Goal: Task Accomplishment & Management: Complete application form

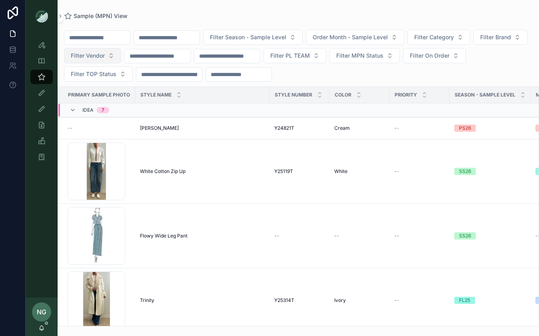
click at [105, 53] on span "Filter Vendor" at bounding box center [88, 56] width 34 height 8
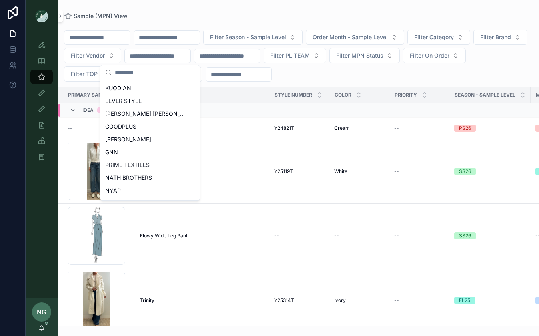
scroll to position [357, 0]
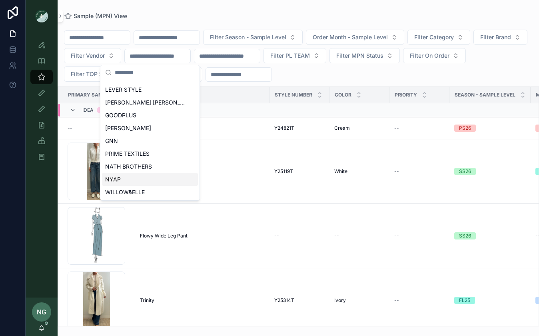
click at [123, 180] on div "NYAP" at bounding box center [150, 179] width 96 height 13
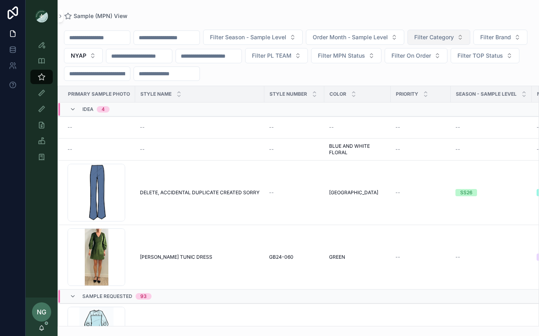
click at [428, 36] on button "Filter Category" at bounding box center [439, 37] width 63 height 15
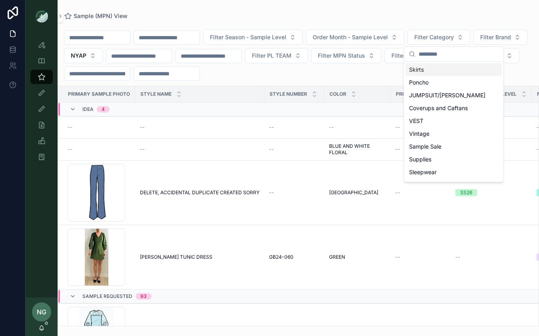
click at [426, 68] on div "Skirts" at bounding box center [454, 69] width 96 height 13
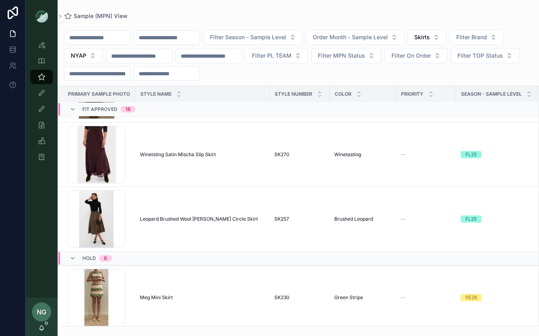
scroll to position [2279, 0]
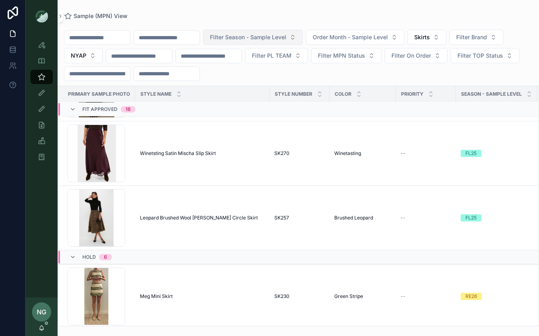
click at [286, 37] on span "Filter Season - Sample Level" at bounding box center [248, 37] width 76 height 8
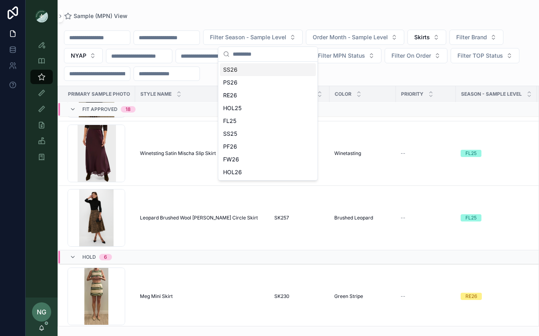
click at [270, 69] on div "SS26" at bounding box center [268, 69] width 96 height 13
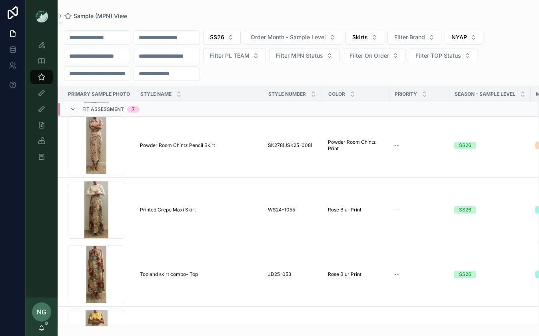
scroll to position [650, 0]
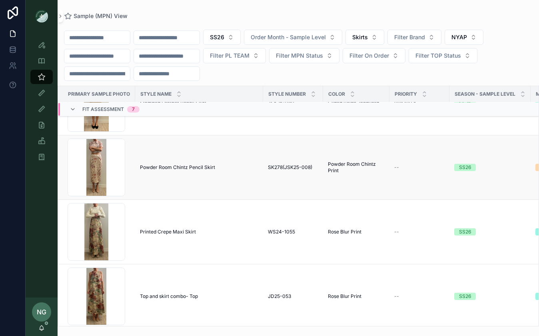
click at [162, 164] on span "Powder Room Chintz Pencil Skirt" at bounding box center [177, 167] width 75 height 6
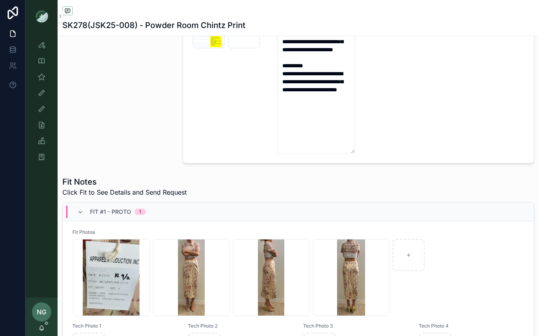
scroll to position [68, 0]
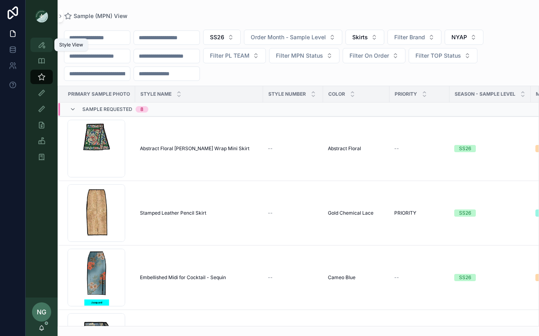
click at [41, 50] on div "Style View" at bounding box center [41, 44] width 13 height 13
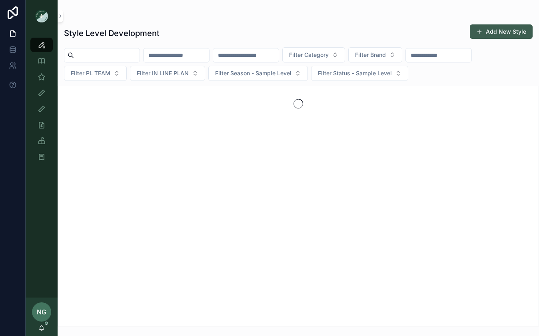
click at [486, 31] on button "Add New Style" at bounding box center [501, 31] width 63 height 14
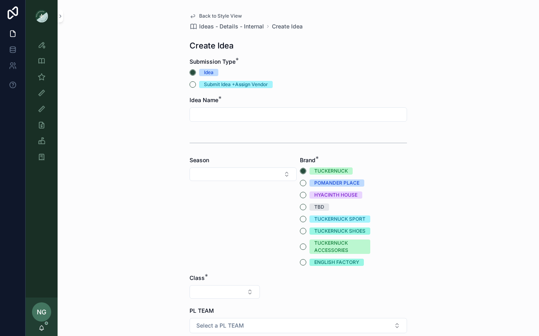
click at [210, 116] on input "scrollable content" at bounding box center [298, 114] width 217 height 11
click at [36, 85] on div "Fit View" at bounding box center [42, 93] width 32 height 16
drag, startPoint x: 39, startPoint y: 80, endPoint x: 91, endPoint y: 83, distance: 52.0
click at [39, 80] on icon "scrollable content" at bounding box center [42, 77] width 8 height 8
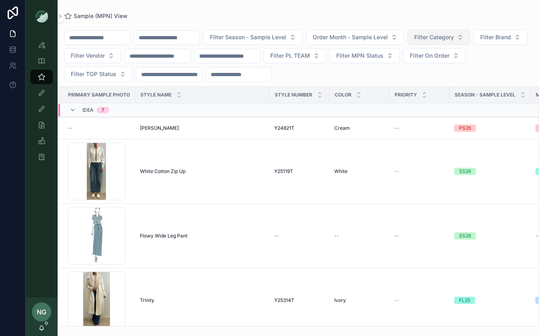
click at [454, 37] on span "Filter Category" at bounding box center [434, 37] width 40 height 8
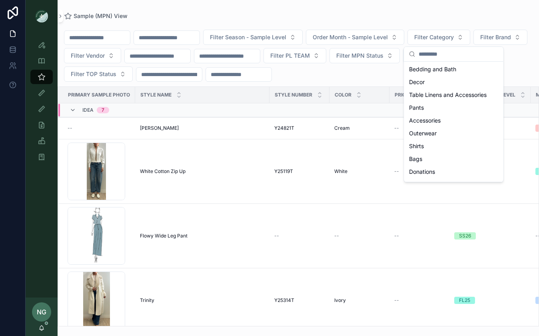
scroll to position [253, 0]
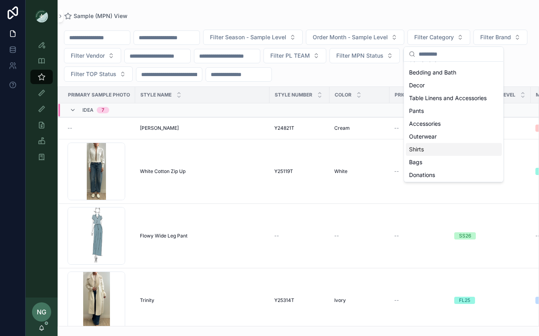
drag, startPoint x: 439, startPoint y: 146, endPoint x: 412, endPoint y: 139, distance: 27.9
click at [438, 146] on div "Shirts" at bounding box center [454, 149] width 96 height 13
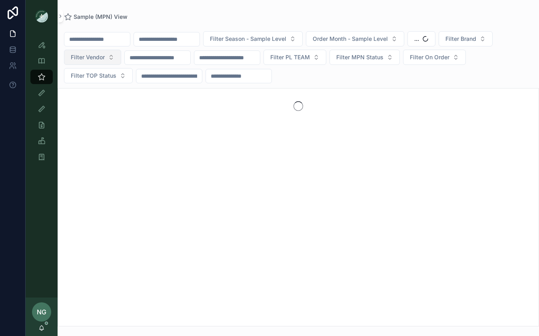
click at [119, 62] on button "Filter Vendor" at bounding box center [92, 57] width 57 height 15
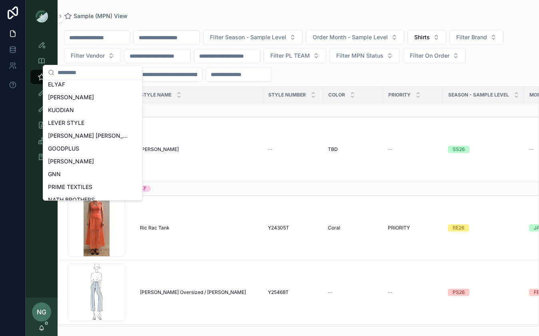
scroll to position [357, 0]
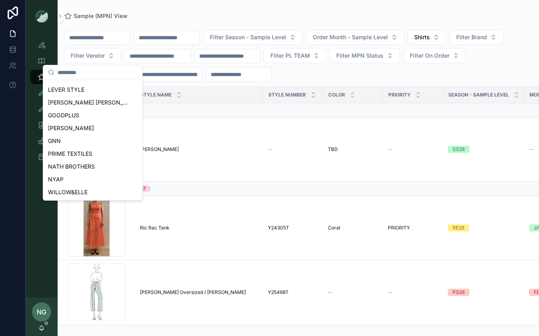
click at [78, 176] on div "NYAP" at bounding box center [93, 179] width 96 height 13
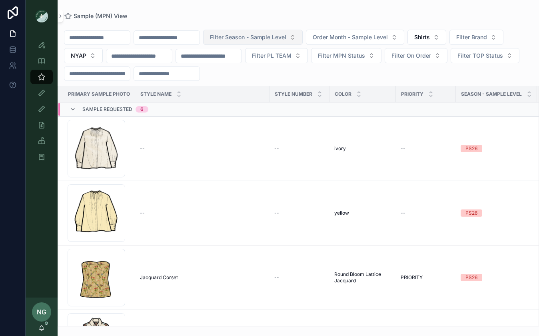
click at [282, 38] on span "Filter Season - Sample Level" at bounding box center [248, 37] width 76 height 8
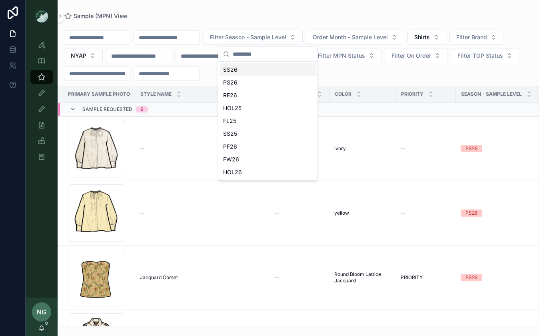
click at [264, 71] on div "SS26" at bounding box center [268, 69] width 96 height 13
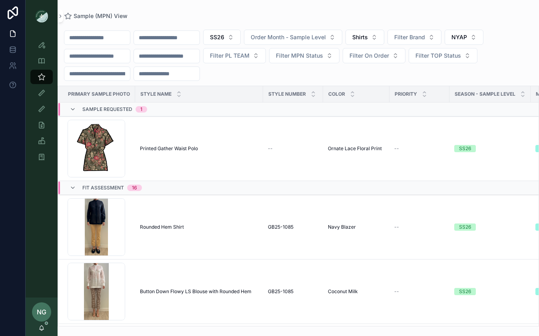
click at [68, 107] on div "Sample Requested 1" at bounding box center [108, 109] width 97 height 13
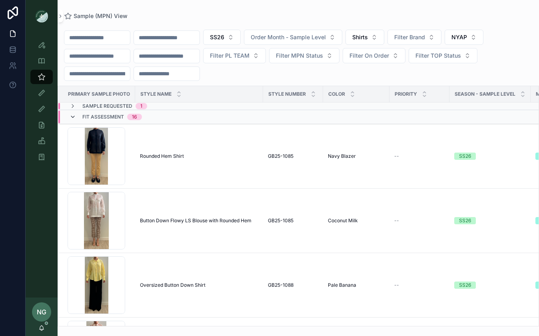
click at [72, 115] on icon "scrollable content" at bounding box center [73, 117] width 6 height 6
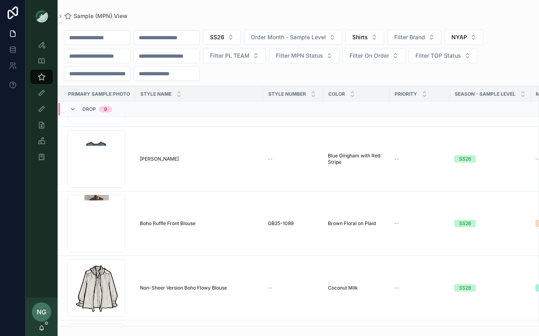
scroll to position [148, 0]
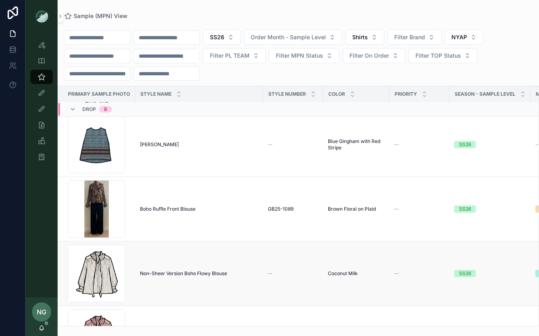
click at [187, 276] on td "Non-Sheer Version Boho Flowy Blouse Non-Sheer Version Boho Flowy Blouse" at bounding box center [199, 273] width 128 height 64
click at [190, 272] on span "Non-Sheer Version Boho Flowy Blouse" at bounding box center [183, 273] width 87 height 6
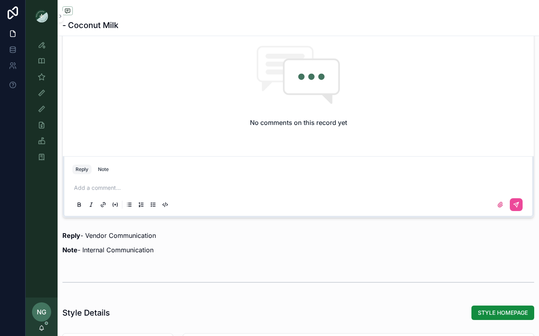
scroll to position [775, 0]
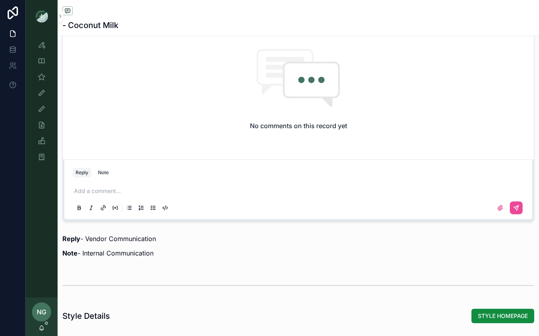
drag, startPoint x: 141, startPoint y: 195, endPoint x: 142, endPoint y: 191, distance: 4.5
click at [141, 195] on div "Add a comment..." at bounding box center [298, 199] width 452 height 34
click at [142, 190] on p "scrollable content" at bounding box center [300, 191] width 452 height 8
drag, startPoint x: 108, startPoint y: 173, endPoint x: 119, endPoint y: 195, distance: 25.0
click at [108, 175] on div "Note" at bounding box center [103, 172] width 11 height 6
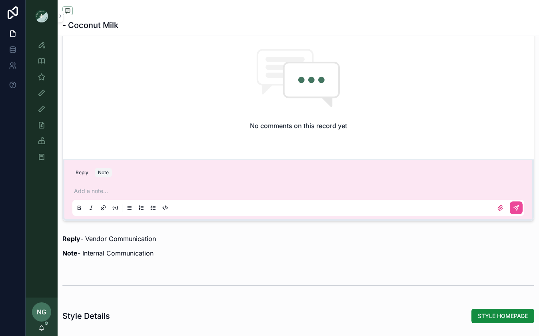
scroll to position [779, 0]
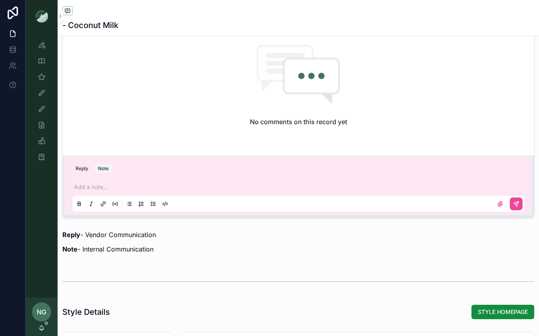
click at [118, 192] on div "Add a note..." at bounding box center [298, 195] width 452 height 34
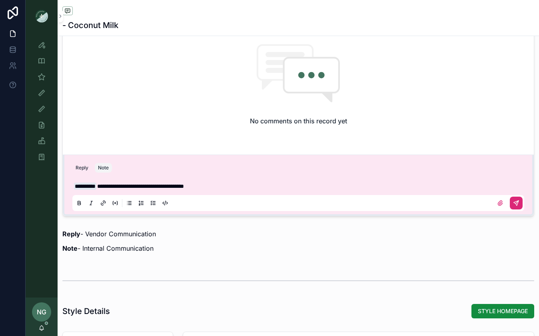
click at [520, 203] on button "scrollable content" at bounding box center [516, 202] width 13 height 13
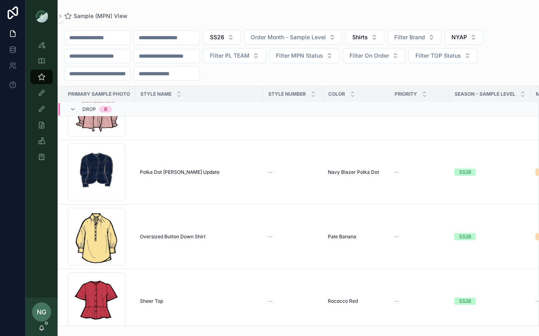
scroll to position [385, 0]
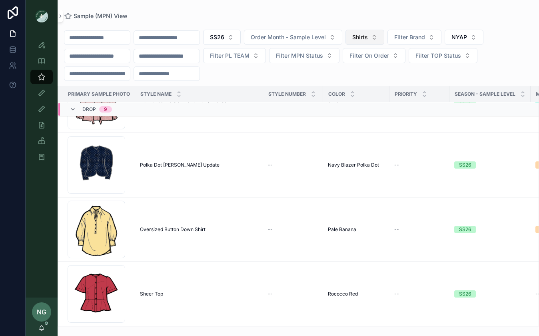
click at [384, 41] on button "Shirts" at bounding box center [365, 37] width 39 height 15
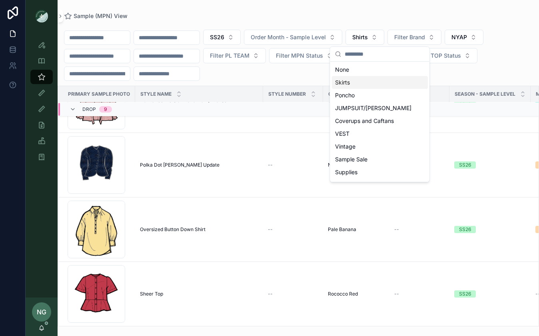
click at [354, 85] on div "Skirts" at bounding box center [380, 82] width 96 height 13
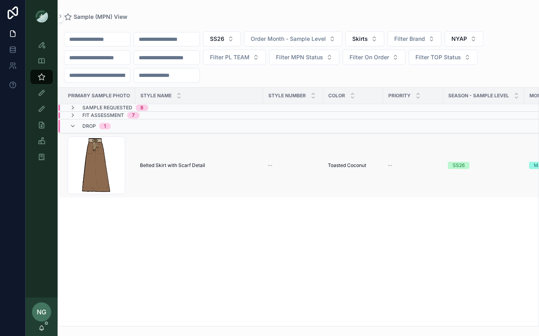
click at [186, 162] on span "Belted Skirt with Scarf Detail" at bounding box center [172, 165] width 65 height 6
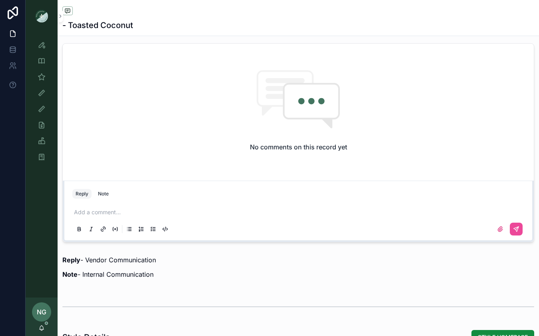
scroll to position [792, 0]
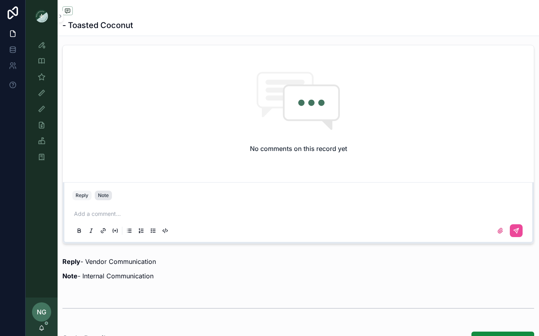
click at [107, 195] on div "Note" at bounding box center [103, 195] width 11 height 6
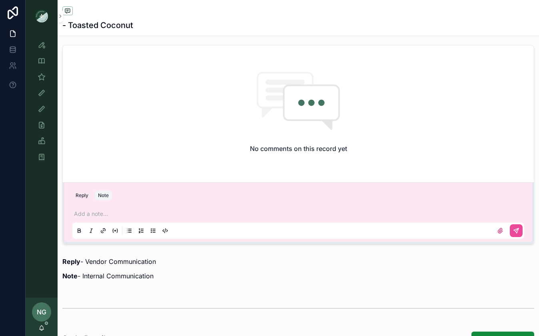
click at [112, 211] on p "scrollable content" at bounding box center [300, 214] width 452 height 8
click at [521, 230] on button "scrollable content" at bounding box center [516, 230] width 13 height 13
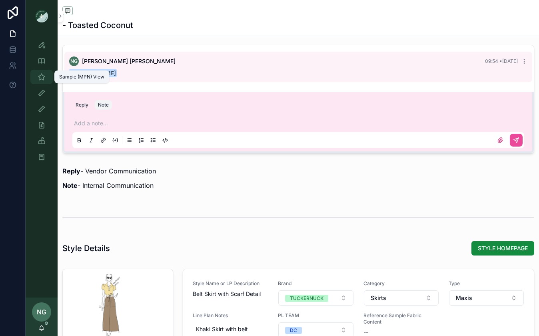
click at [45, 79] on icon "scrollable content" at bounding box center [42, 77] width 8 height 8
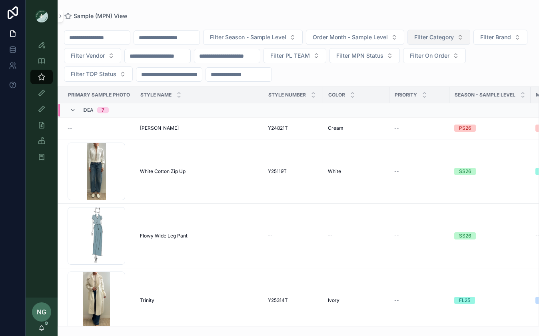
click at [454, 40] on span "Filter Category" at bounding box center [434, 37] width 40 height 8
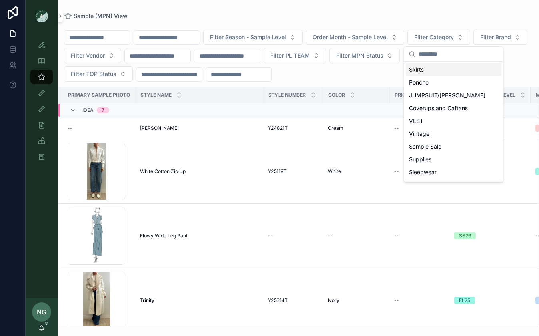
click at [438, 69] on div "Skirts" at bounding box center [454, 69] width 96 height 13
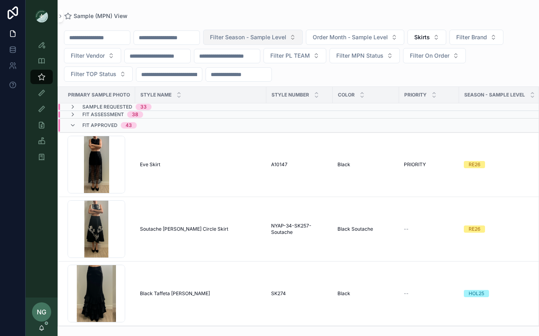
drag, startPoint x: 255, startPoint y: 34, endPoint x: 252, endPoint y: 46, distance: 12.2
click at [255, 34] on span "Filter Season - Sample Level" at bounding box center [248, 37] width 76 height 8
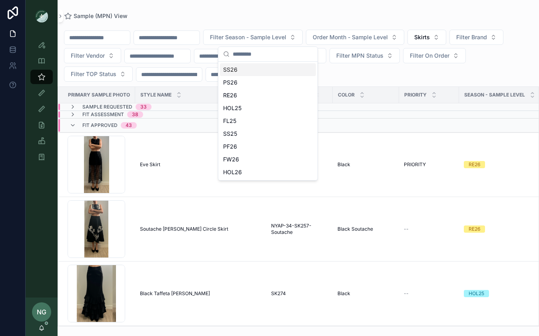
click at [249, 71] on div "SS26" at bounding box center [268, 69] width 96 height 13
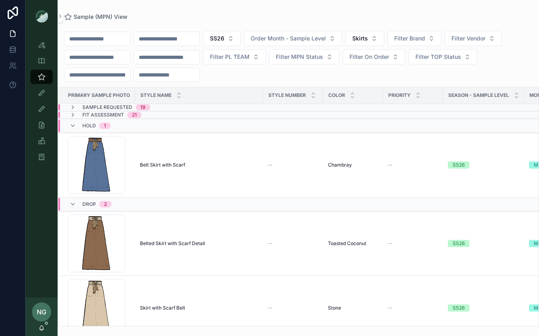
click at [119, 58] on input "scrollable content" at bounding box center [97, 57] width 66 height 11
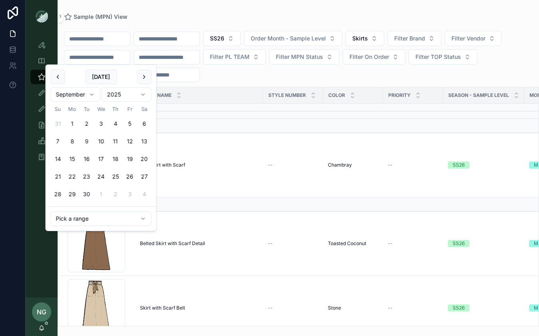
drag, startPoint x: 262, startPoint y: 91, endPoint x: 227, endPoint y: 97, distance: 35.3
click at [262, 91] on div "scrollable content" at bounding box center [263, 95] width 3 height 16
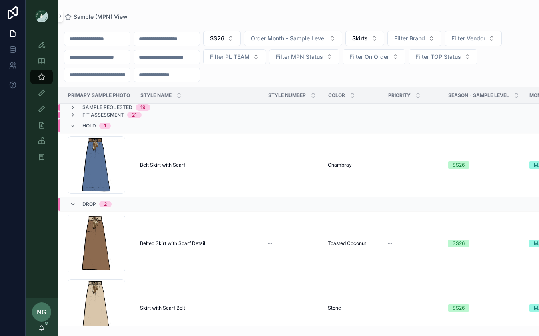
click at [127, 74] on input "scrollable content" at bounding box center [97, 74] width 66 height 11
click at [122, 73] on input "scrollable content" at bounding box center [97, 74] width 66 height 11
click at [486, 38] on span "Filter Vendor" at bounding box center [469, 38] width 34 height 8
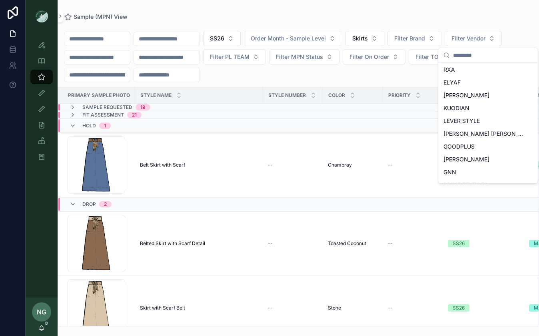
scroll to position [357, 0]
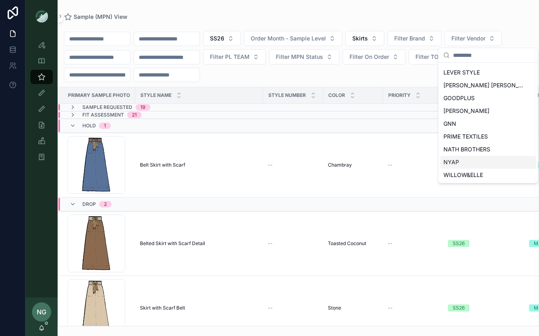
click at [449, 158] on span "NYAP" at bounding box center [452, 162] width 16 height 8
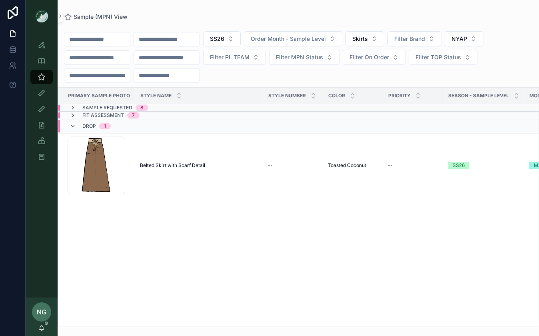
click at [75, 115] on icon "scrollable content" at bounding box center [73, 115] width 6 height 6
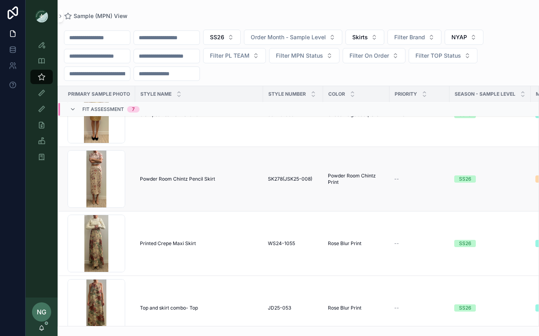
scroll to position [108, 0]
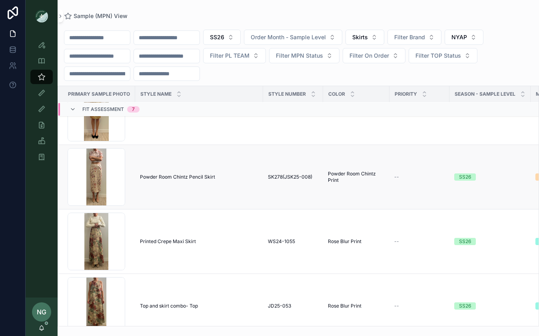
click at [156, 182] on td "Powder Room Chintz Pencil Skirt Powder Room Chintz Pencil Skirt" at bounding box center [199, 177] width 128 height 64
click at [162, 178] on span "Powder Room Chintz Pencil Skirt" at bounding box center [177, 177] width 75 height 6
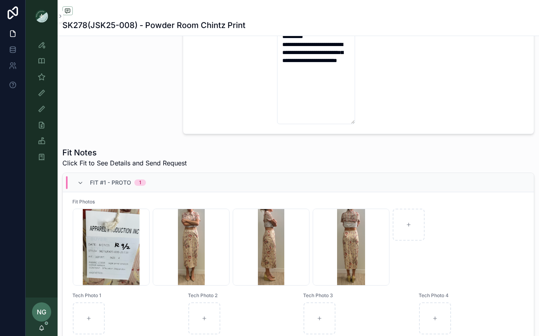
scroll to position [68, 0]
click at [124, 245] on div "Screenshot-2025-09-02-at-3.05.59-PM .png" at bounding box center [111, 246] width 77 height 77
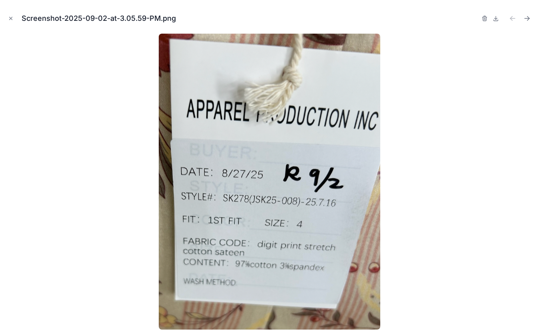
click at [443, 187] on div at bounding box center [269, 182] width 526 height 296
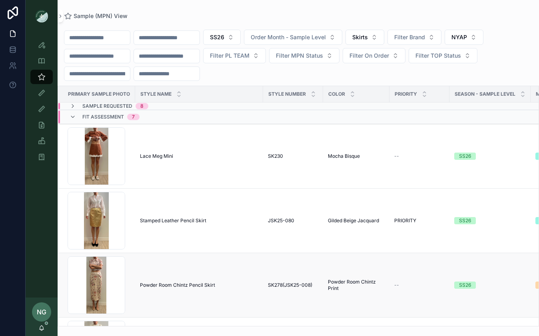
click at [200, 282] on span "Powder Room Chintz Pencil Skirt" at bounding box center [177, 285] width 75 height 6
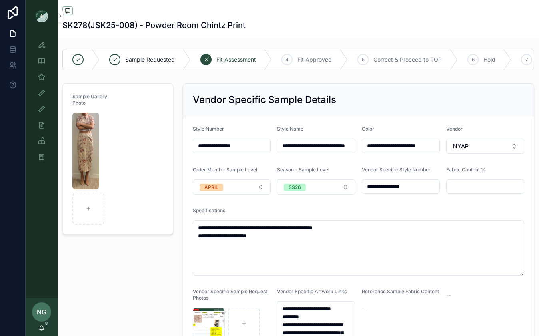
scroll to position [0, 19]
drag, startPoint x: 338, startPoint y: 144, endPoint x: 385, endPoint y: 147, distance: 47.7
click at [385, 147] on form "**********" at bounding box center [358, 285] width 351 height 338
drag, startPoint x: 351, startPoint y: 143, endPoint x: 358, endPoint y: 145, distance: 7.9
click at [354, 144] on input "**********" at bounding box center [316, 145] width 77 height 11
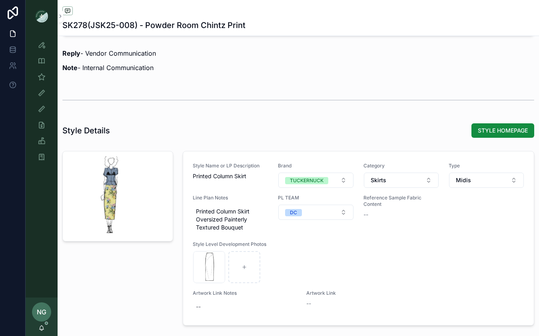
scroll to position [921, 0]
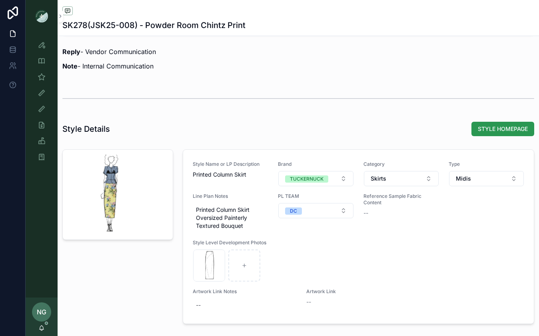
type input "**********"
click at [513, 125] on span "STYLE HOMEPAGE" at bounding box center [503, 129] width 50 height 8
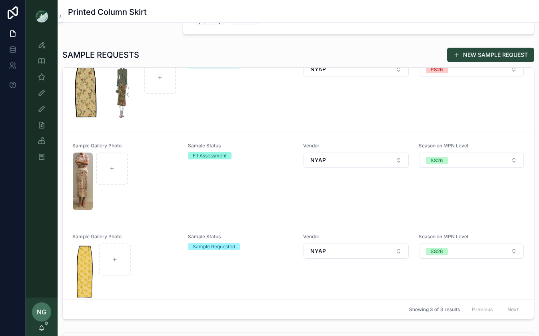
scroll to position [40, 0]
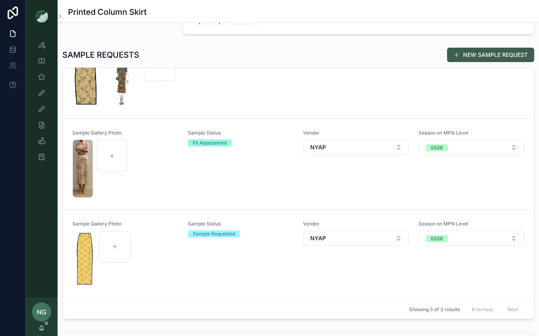
click at [486, 54] on button "NEW SAMPLE REQUEST" at bounding box center [490, 55] width 87 height 14
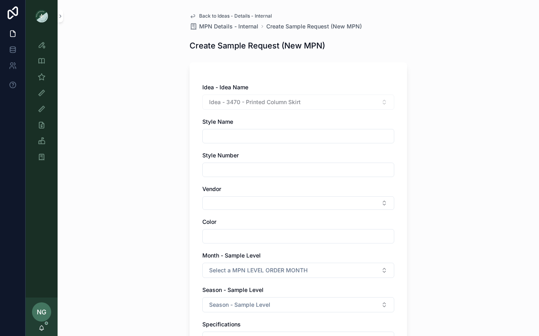
click at [302, 138] on input "scrollable content" at bounding box center [298, 135] width 191 height 11
drag, startPoint x: 447, startPoint y: 97, endPoint x: 409, endPoint y: 87, distance: 39.7
click at [444, 96] on div "Back to Ideas - Details - Internal MPN Details - Internal Create Sample Request…" at bounding box center [299, 168] width 482 height 336
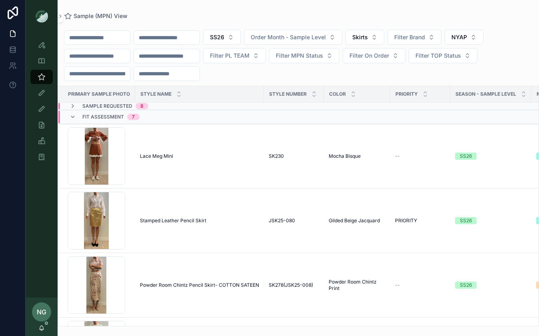
click at [82, 104] on span "Sample Requested" at bounding box center [107, 106] width 50 height 6
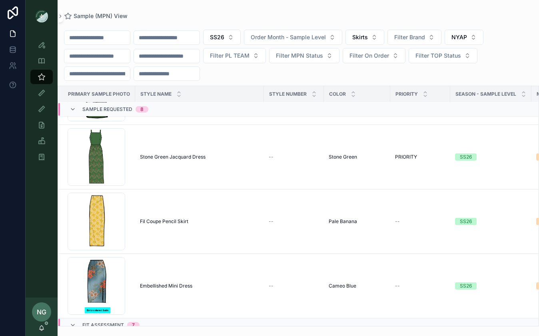
scroll to position [314, 0]
click at [166, 220] on span "Fil Coupe Pencil Skirt" at bounding box center [164, 221] width 48 height 6
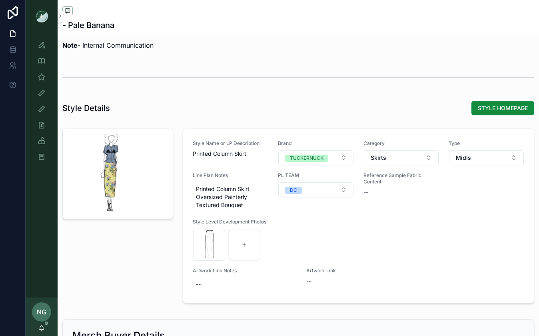
scroll to position [951, 0]
click at [499, 111] on span "STYLE HOMEPAGE" at bounding box center [503, 108] width 50 height 8
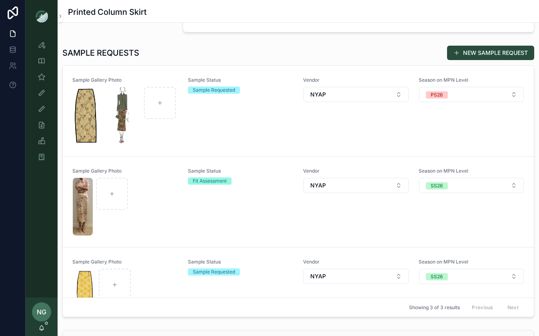
scroll to position [221, 0]
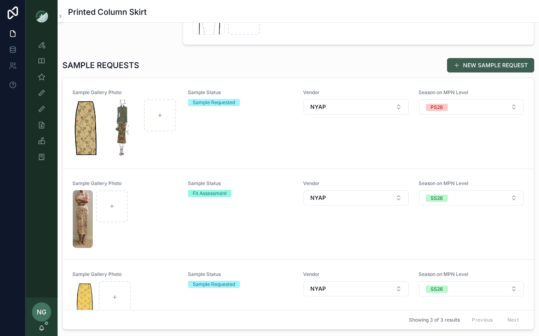
click at [484, 66] on button "NEW SAMPLE REQUEST" at bounding box center [490, 65] width 87 height 14
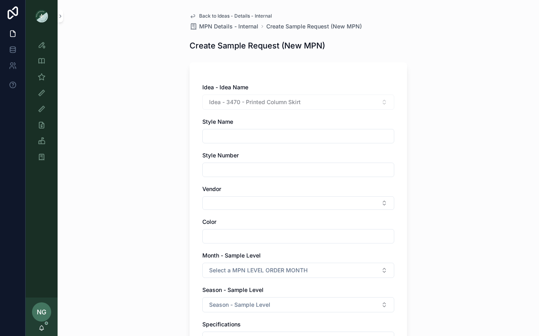
click at [312, 134] on input "scrollable content" at bounding box center [298, 135] width 191 height 11
type input "**********"
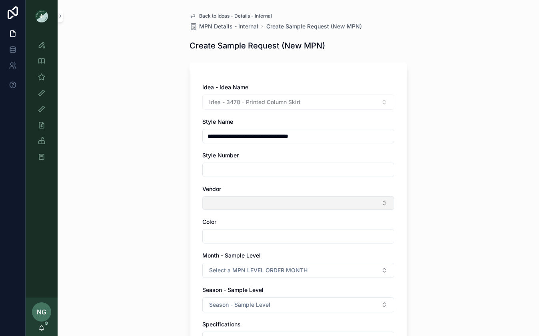
click at [283, 202] on button "Select Button" at bounding box center [298, 203] width 192 height 14
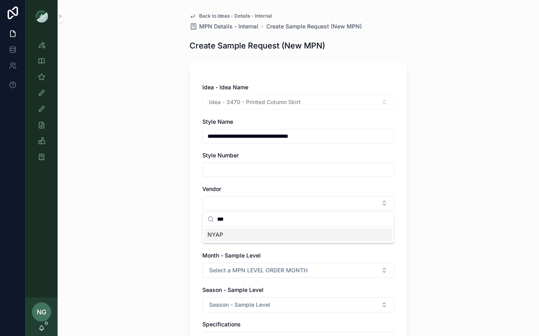
type input "***"
click at [268, 236] on div "NYAP" at bounding box center [298, 234] width 188 height 13
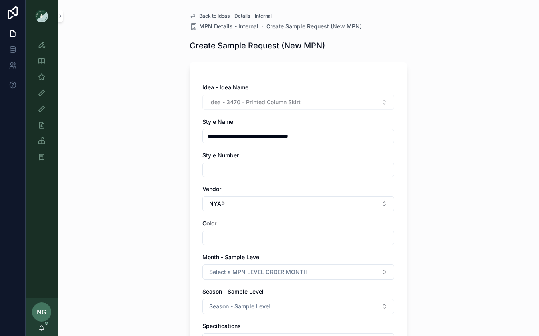
click at [243, 235] on input "scrollable content" at bounding box center [298, 237] width 191 height 11
drag, startPoint x: 263, startPoint y: 235, endPoint x: 286, endPoint y: 236, distance: 22.9
click at [286, 236] on input "**********" at bounding box center [298, 237] width 191 height 11
type input "**********"
click at [447, 254] on div "**********" at bounding box center [299, 168] width 482 height 336
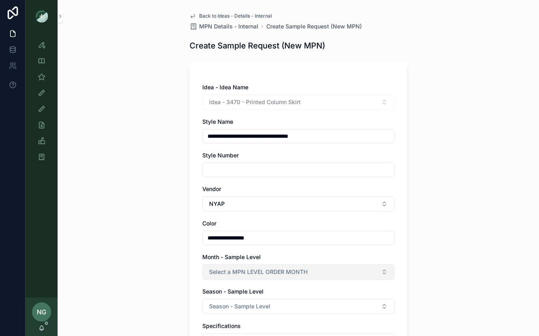
click at [356, 269] on button "Select a MPN LEVEL ORDER MONTH" at bounding box center [298, 271] width 192 height 15
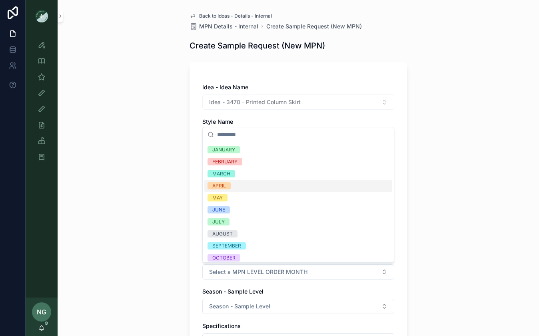
click at [294, 187] on div "APRIL" at bounding box center [298, 186] width 188 height 12
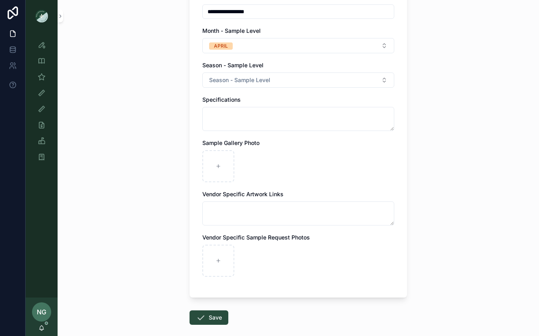
scroll to position [220, 0]
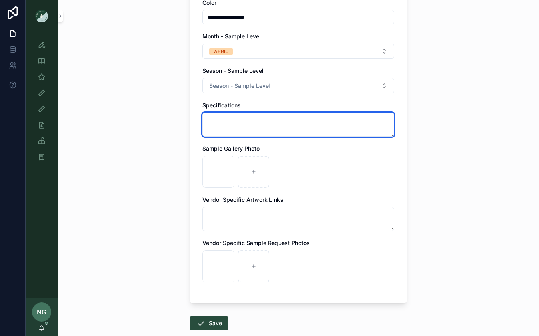
click at [248, 121] on textarea "scrollable content" at bounding box center [298, 124] width 192 height 24
type textarea "**********"
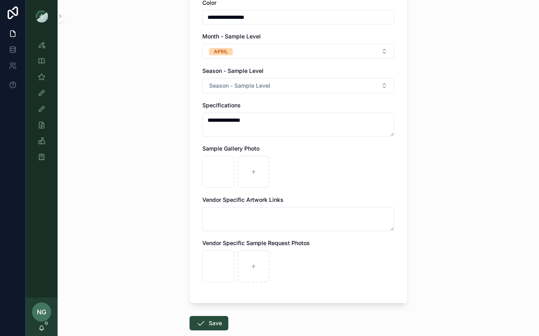
drag, startPoint x: 210, startPoint y: 321, endPoint x: 337, endPoint y: 249, distance: 145.8
click at [210, 321] on button "Save" at bounding box center [209, 323] width 39 height 14
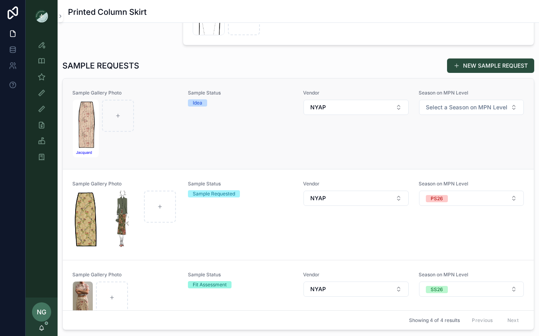
click at [257, 148] on div "Sample Status Idea" at bounding box center [241, 124] width 106 height 68
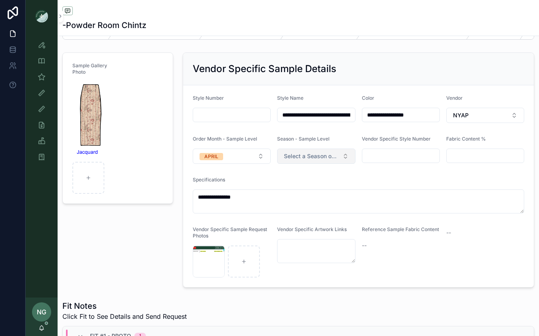
scroll to position [53, 0]
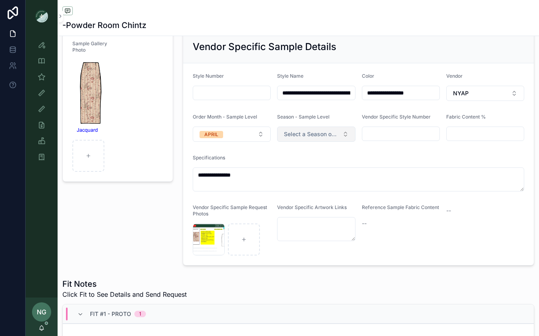
click at [325, 139] on button "Select a Season on MPN Level" at bounding box center [316, 133] width 78 height 15
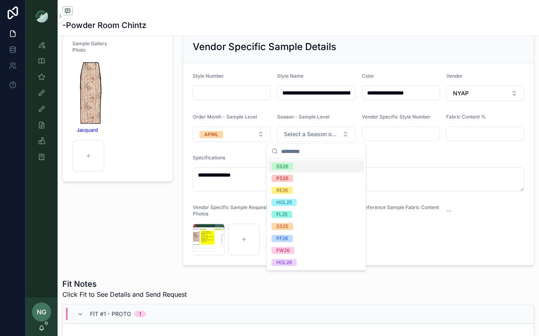
click at [310, 165] on div "SS26" at bounding box center [316, 166] width 96 height 12
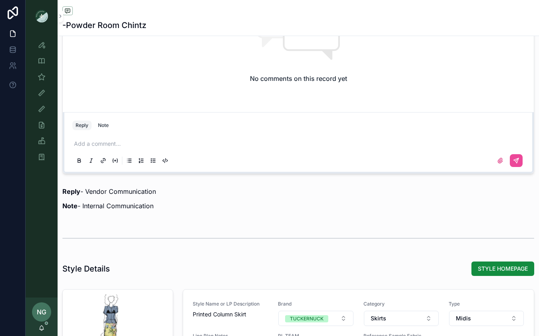
scroll to position [643, 0]
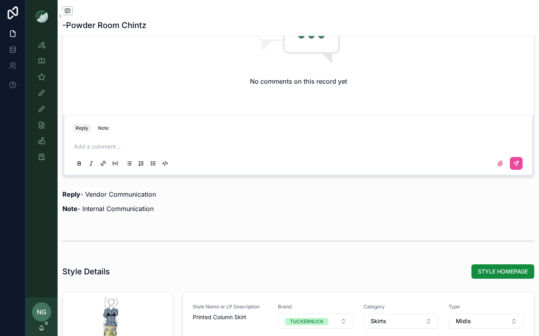
drag, startPoint x: 104, startPoint y: 130, endPoint x: 110, endPoint y: 150, distance: 21.1
click at [105, 132] on button "Note" at bounding box center [103, 128] width 17 height 10
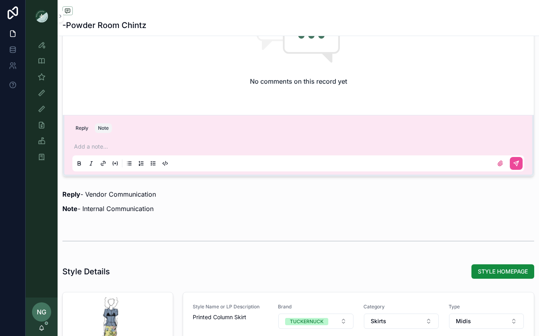
click at [113, 148] on p "scrollable content" at bounding box center [300, 146] width 452 height 8
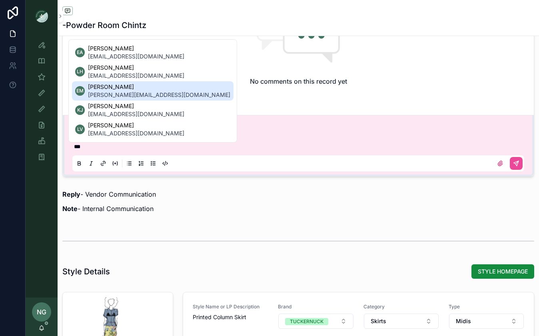
click at [122, 90] on span "[PERSON_NAME]" at bounding box center [159, 87] width 142 height 8
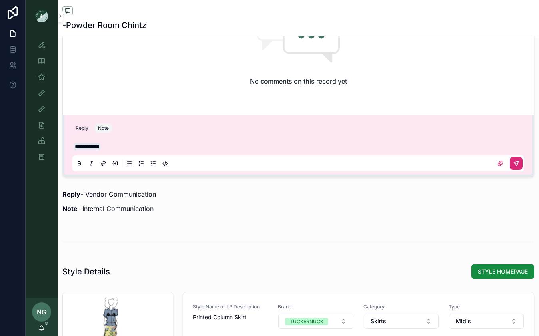
click at [518, 164] on icon "scrollable content" at bounding box center [516, 163] width 5 height 5
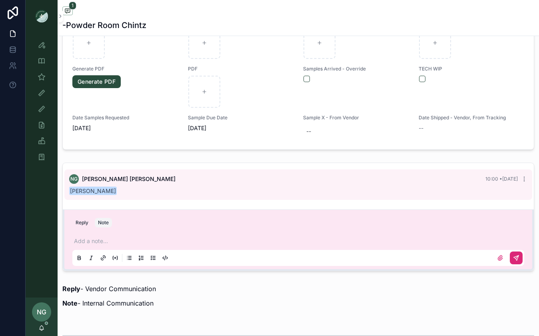
scroll to position [463, 0]
